Goal: Task Accomplishment & Management: Use online tool/utility

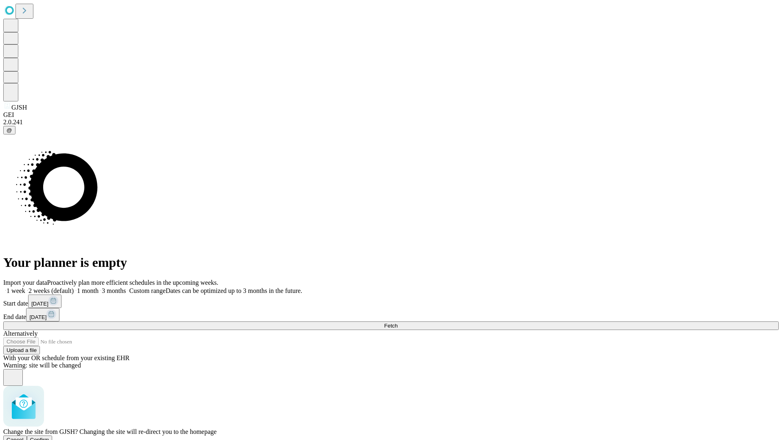
click at [49, 436] on span "Confirm" at bounding box center [39, 439] width 19 height 6
click at [99, 287] on label "1 month" at bounding box center [86, 290] width 25 height 7
click at [397, 322] on span "Fetch" at bounding box center [390, 325] width 13 height 6
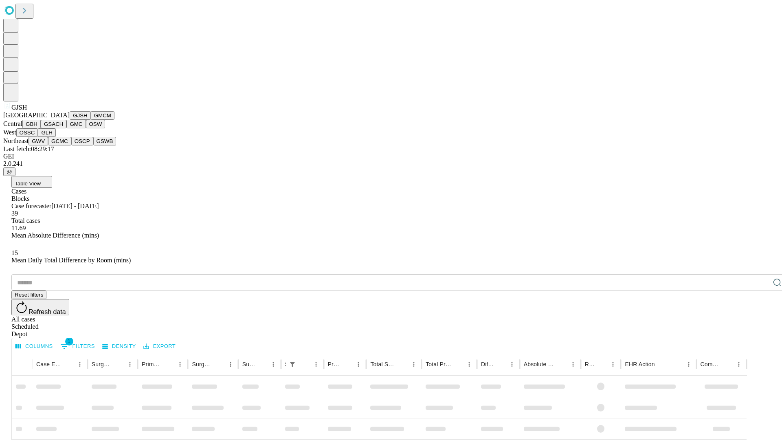
click at [91, 120] on button "GMCM" at bounding box center [103, 115] width 24 height 9
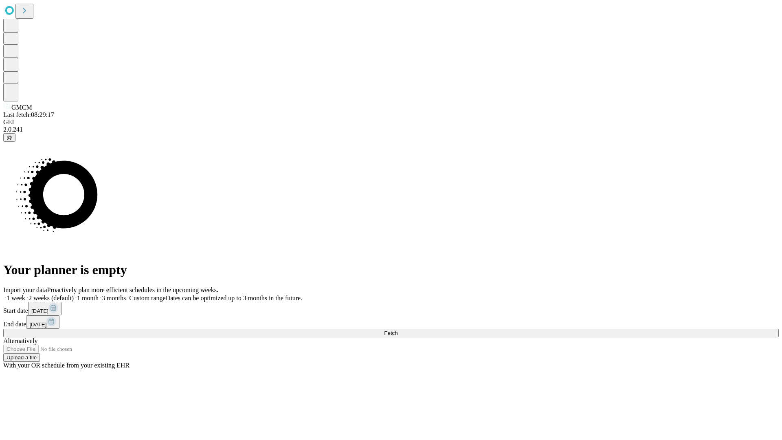
click at [99, 294] on label "1 month" at bounding box center [86, 297] width 25 height 7
click at [397, 330] on span "Fetch" at bounding box center [390, 333] width 13 height 6
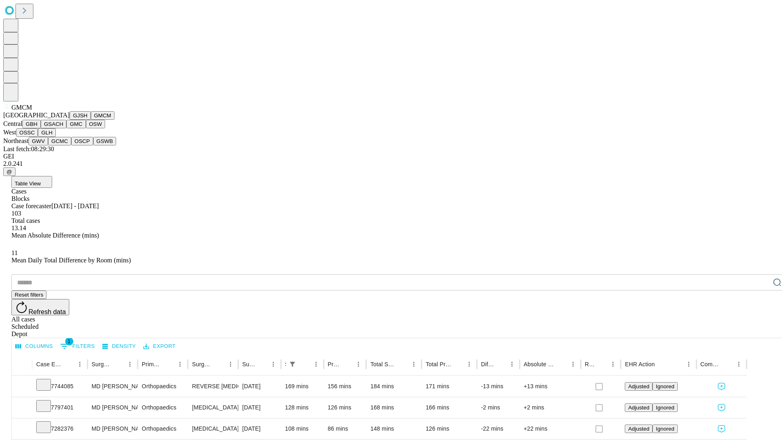
click at [41, 128] on button "GBH" at bounding box center [31, 124] width 18 height 9
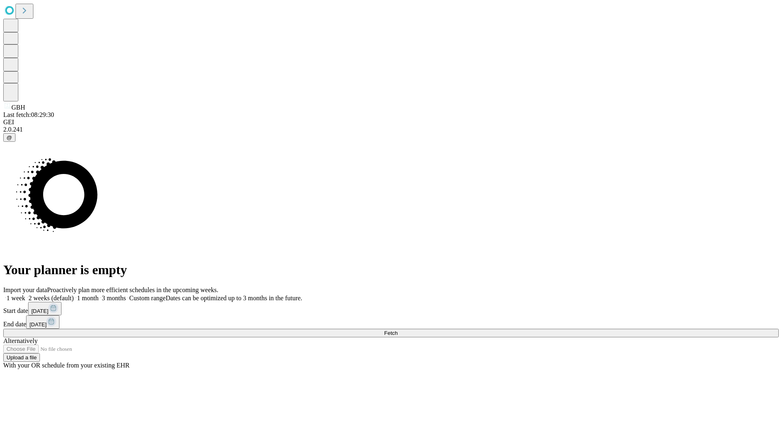
click at [99, 294] on label "1 month" at bounding box center [86, 297] width 25 height 7
click at [397, 330] on span "Fetch" at bounding box center [390, 333] width 13 height 6
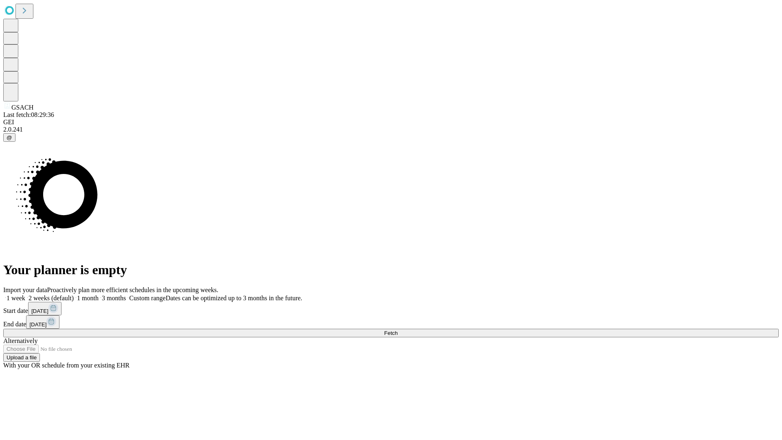
click at [397, 330] on span "Fetch" at bounding box center [390, 333] width 13 height 6
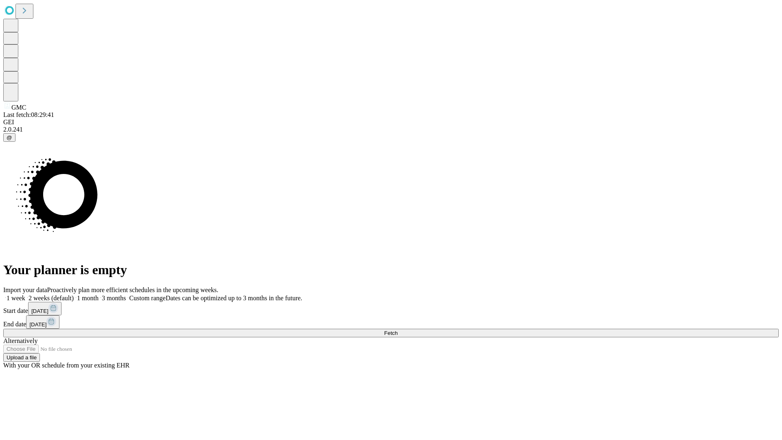
click at [397, 330] on span "Fetch" at bounding box center [390, 333] width 13 height 6
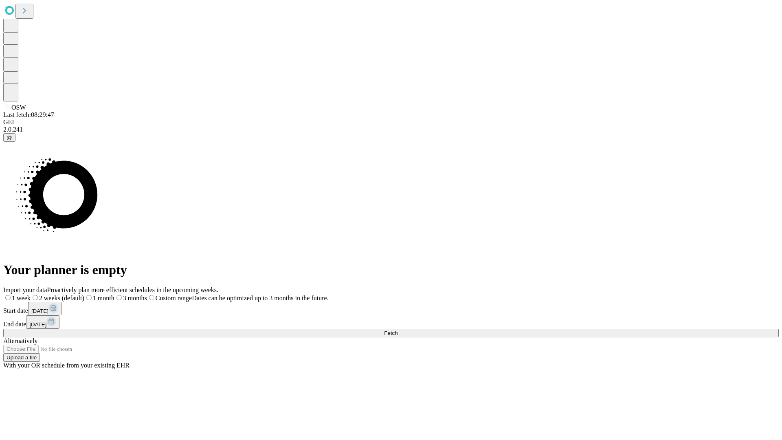
click at [114, 294] on label "1 month" at bounding box center [99, 297] width 30 height 7
click at [397, 330] on span "Fetch" at bounding box center [390, 333] width 13 height 6
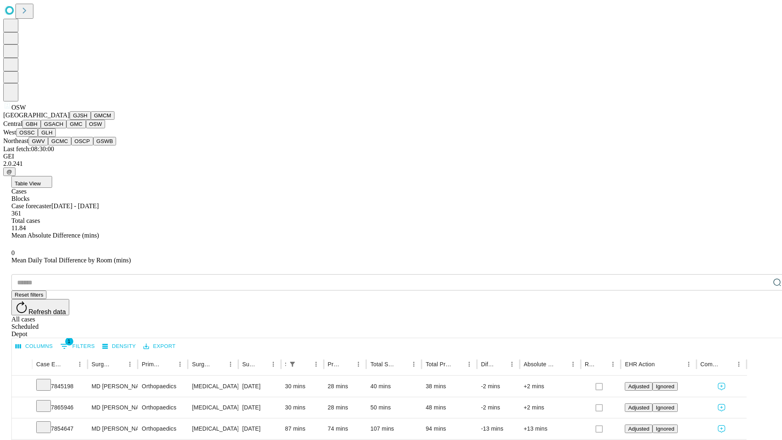
click at [38, 137] on button "OSSC" at bounding box center [27, 132] width 22 height 9
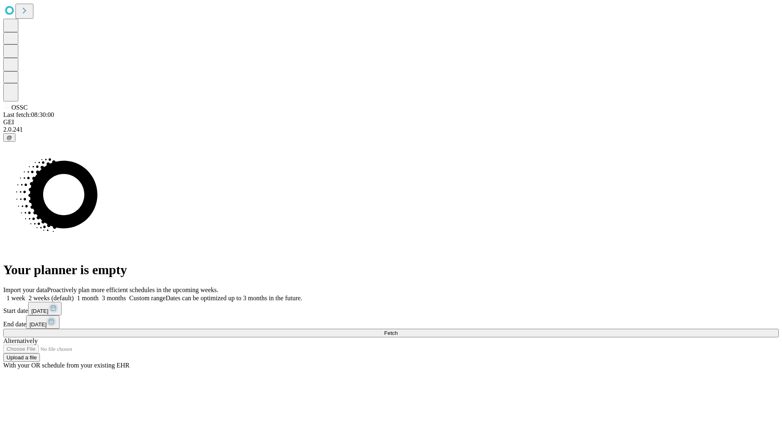
click at [397, 330] on span "Fetch" at bounding box center [390, 333] width 13 height 6
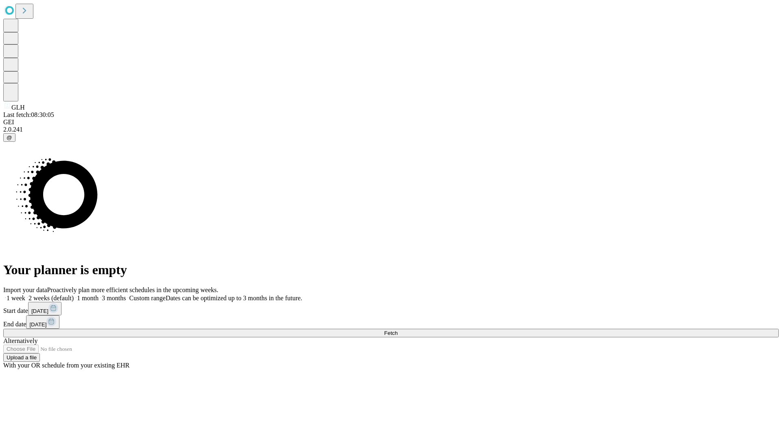
click at [99, 294] on label "1 month" at bounding box center [86, 297] width 25 height 7
click at [397, 330] on span "Fetch" at bounding box center [390, 333] width 13 height 6
click at [99, 294] on label "1 month" at bounding box center [86, 297] width 25 height 7
click at [397, 330] on span "Fetch" at bounding box center [390, 333] width 13 height 6
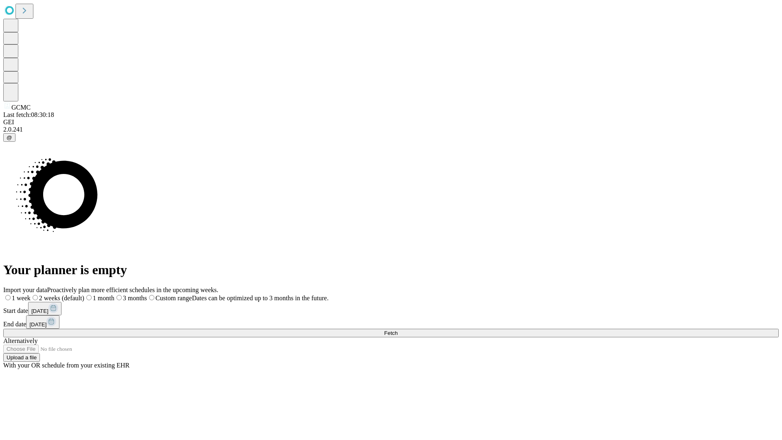
click at [114, 294] on label "1 month" at bounding box center [99, 297] width 30 height 7
click at [397, 330] on span "Fetch" at bounding box center [390, 333] width 13 height 6
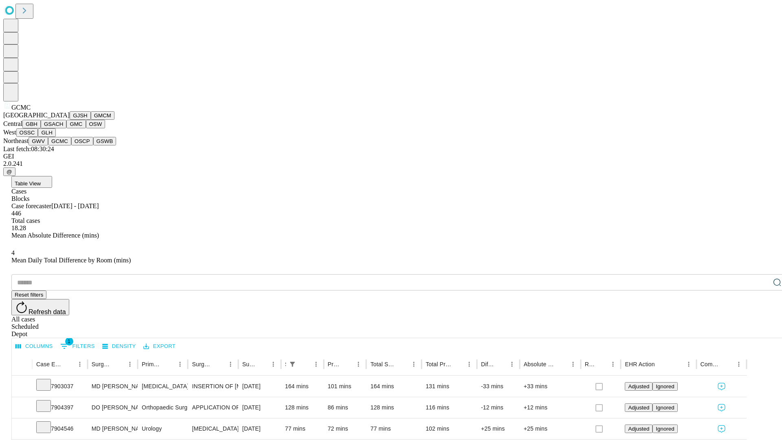
click at [71, 145] on button "OSCP" at bounding box center [82, 141] width 22 height 9
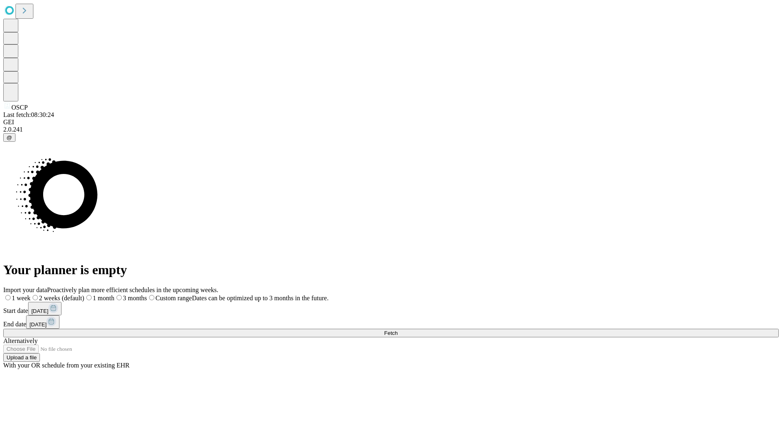
click at [114, 294] on label "1 month" at bounding box center [99, 297] width 30 height 7
click at [397, 330] on span "Fetch" at bounding box center [390, 333] width 13 height 6
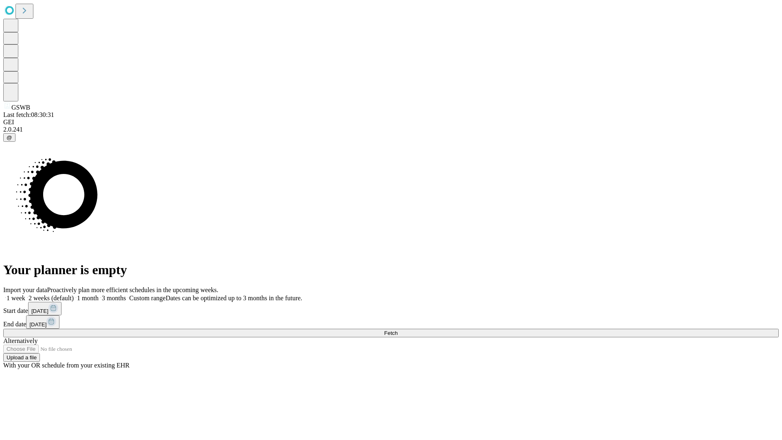
click at [99, 294] on label "1 month" at bounding box center [86, 297] width 25 height 7
click at [397, 330] on span "Fetch" at bounding box center [390, 333] width 13 height 6
